Goal: Task Accomplishment & Management: Manage account settings

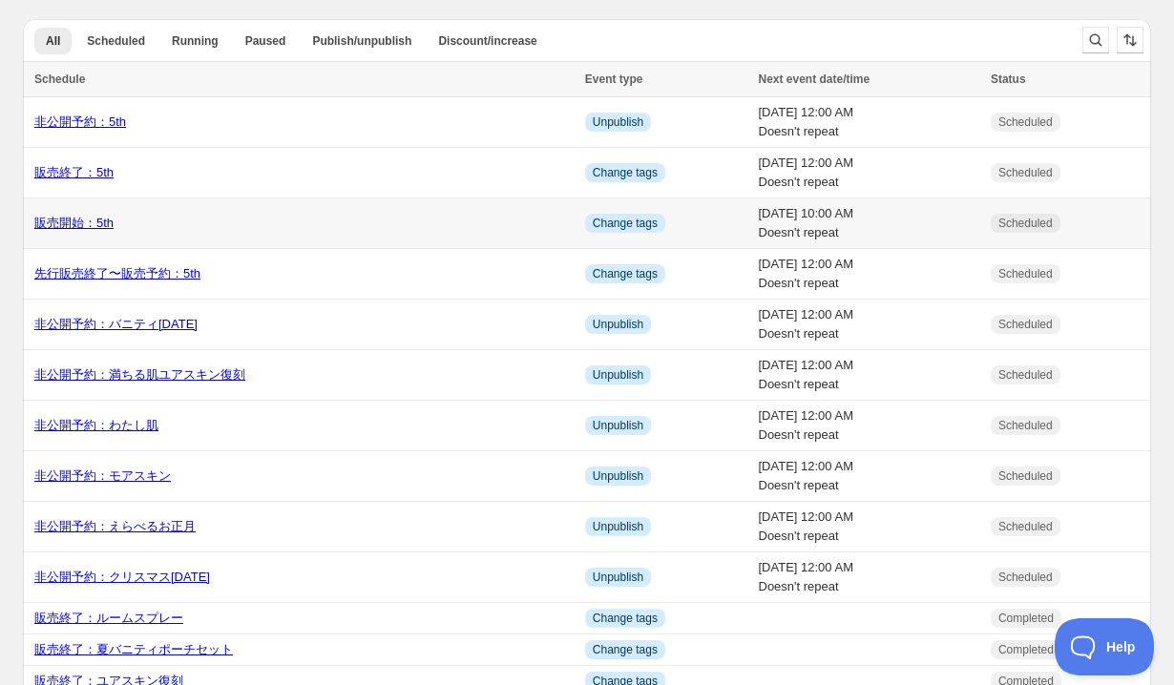
click at [67, 229] on link "販売開始：5th" at bounding box center [73, 223] width 79 height 14
click at [62, 271] on link "先行販売終了〜販売予約：5th" at bounding box center [117, 273] width 166 height 14
